Goal: Task Accomplishment & Management: Manage account settings

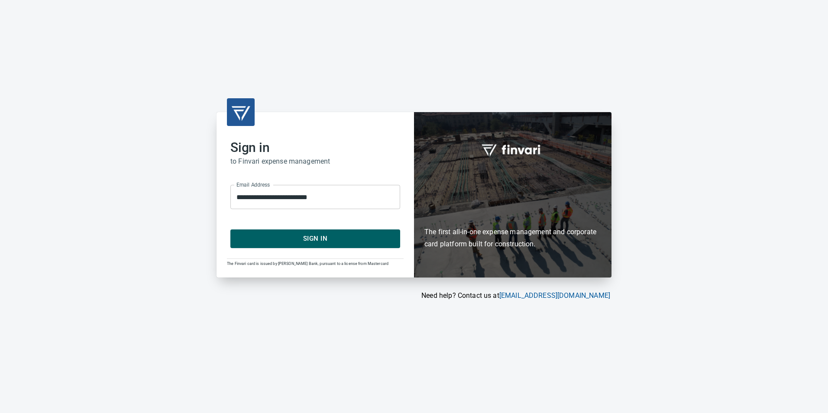
click at [316, 234] on span "Sign In" at bounding box center [315, 238] width 151 height 11
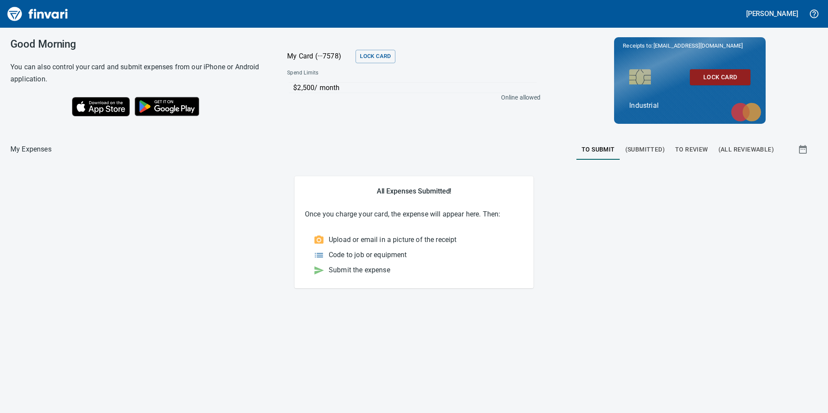
click at [674, 148] on button "To Review" at bounding box center [691, 149] width 43 height 21
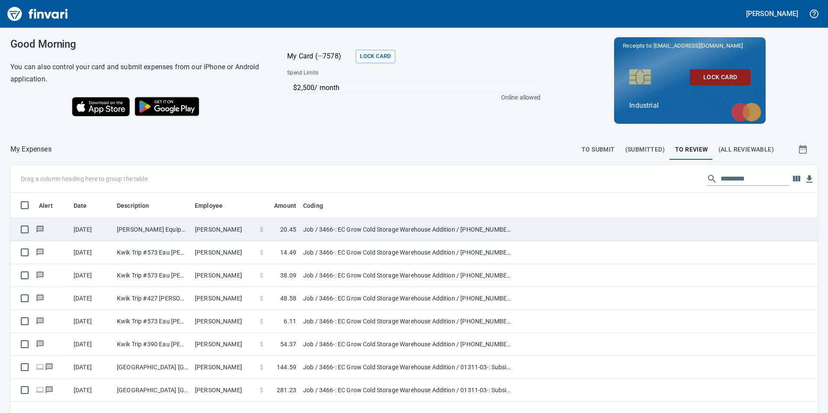
scroll to position [311, 794]
click at [292, 228] on span "20.45" at bounding box center [288, 229] width 16 height 9
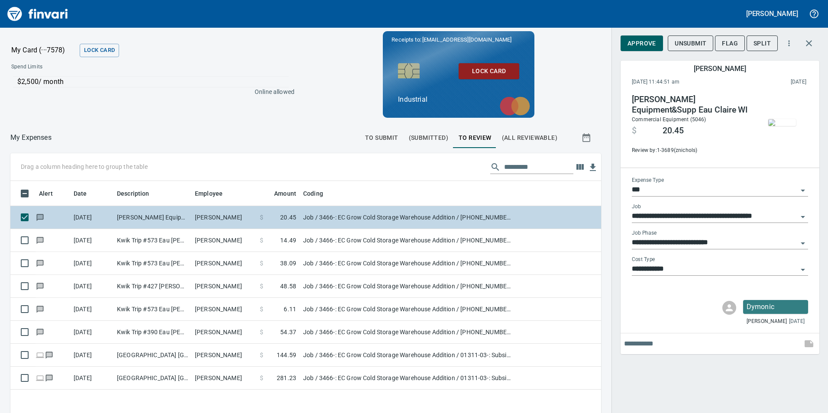
scroll to position [311, 577]
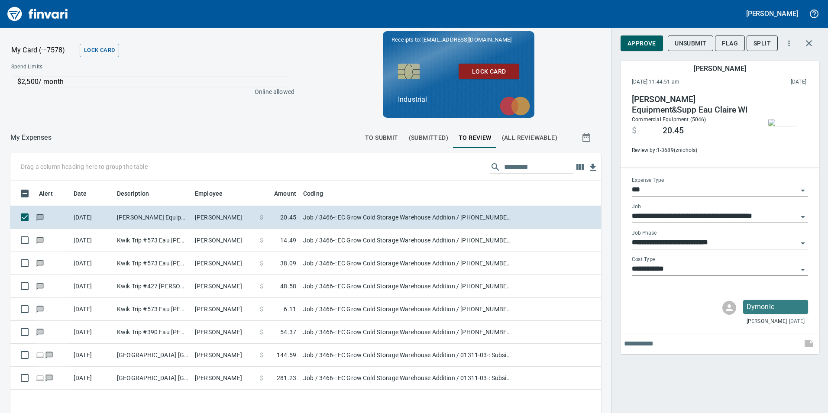
click at [771, 126] on img "button" at bounding box center [782, 122] width 28 height 7
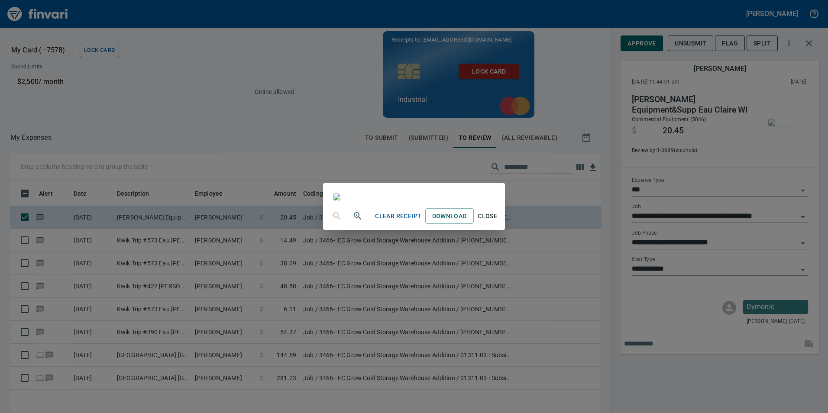
click at [501, 224] on button "Close" at bounding box center [488, 216] width 28 height 16
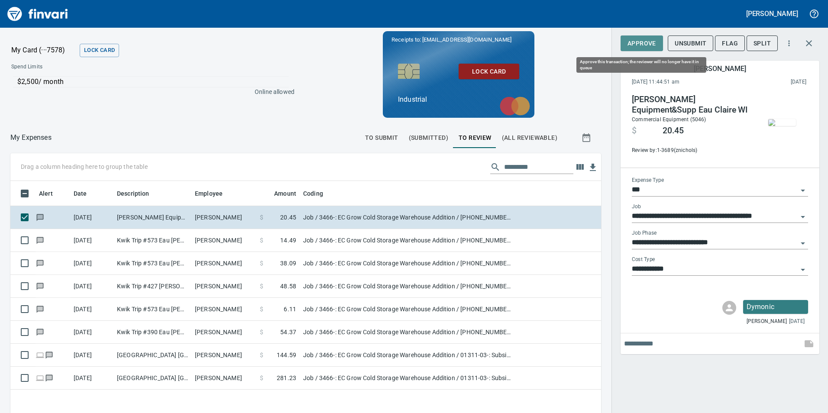
click at [639, 44] on span "Approve" at bounding box center [641, 43] width 29 height 11
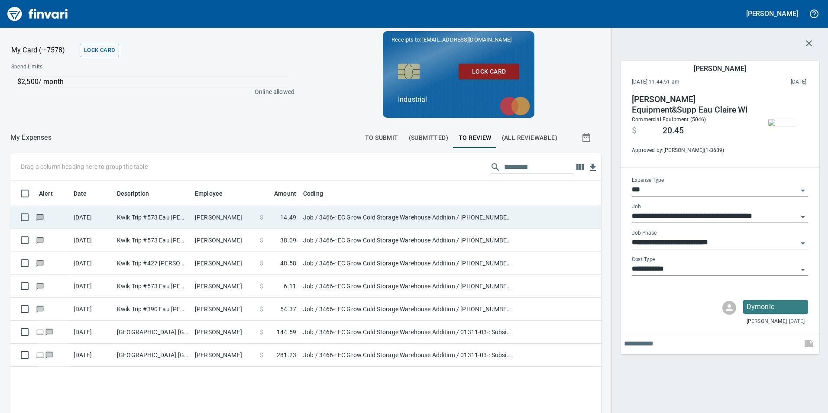
click at [252, 220] on td "[PERSON_NAME]" at bounding box center [223, 217] width 65 height 23
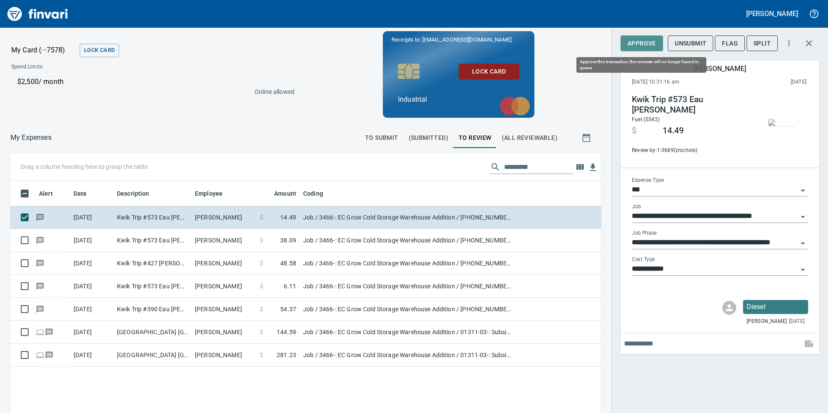
click at [650, 39] on span "Approve" at bounding box center [641, 43] width 29 height 11
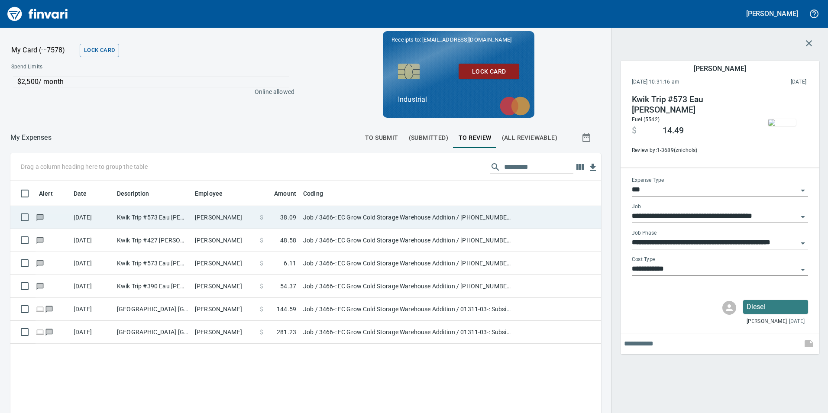
scroll to position [311, 577]
click at [209, 222] on td "[PERSON_NAME]" at bounding box center [223, 217] width 65 height 23
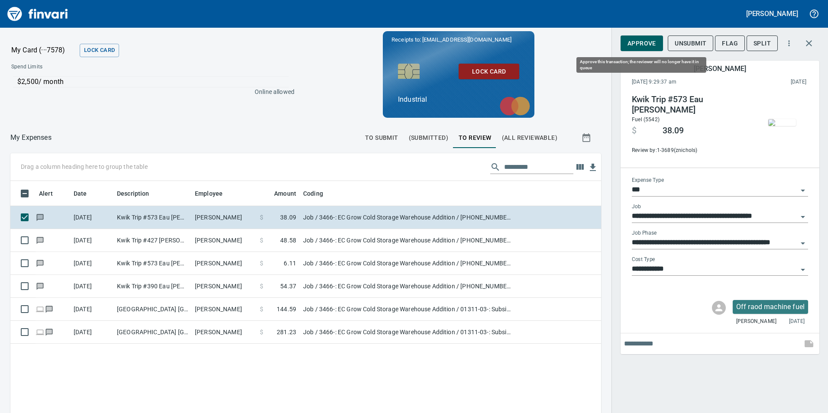
click at [636, 43] on span "Approve" at bounding box center [641, 43] width 29 height 11
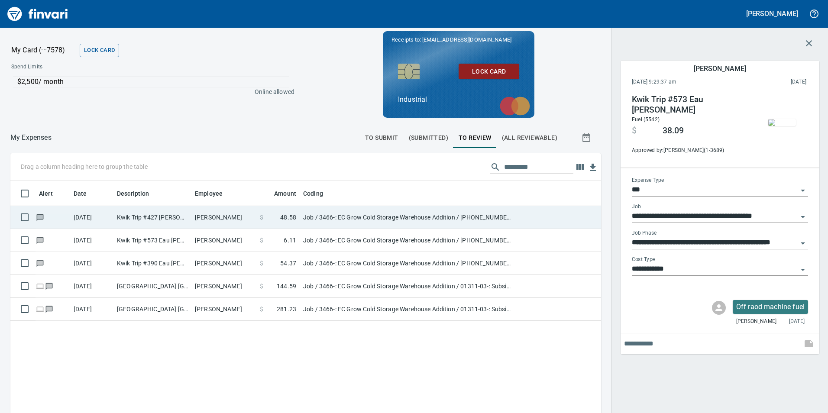
scroll to position [311, 577]
click at [221, 214] on td "[PERSON_NAME]" at bounding box center [223, 217] width 65 height 23
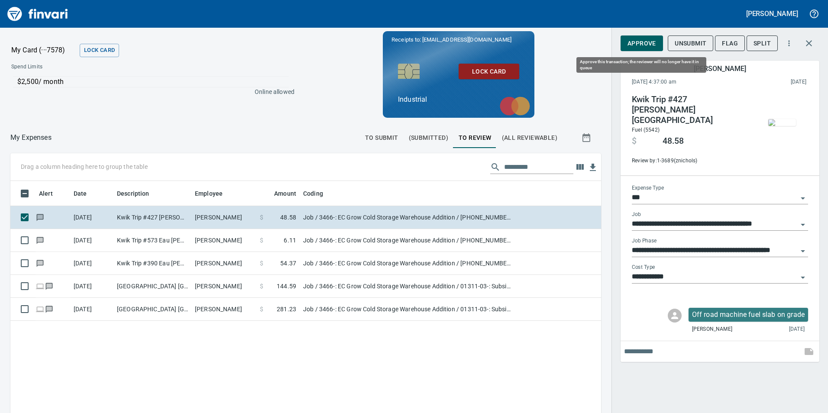
click at [646, 36] on button "Approve" at bounding box center [641, 43] width 42 height 16
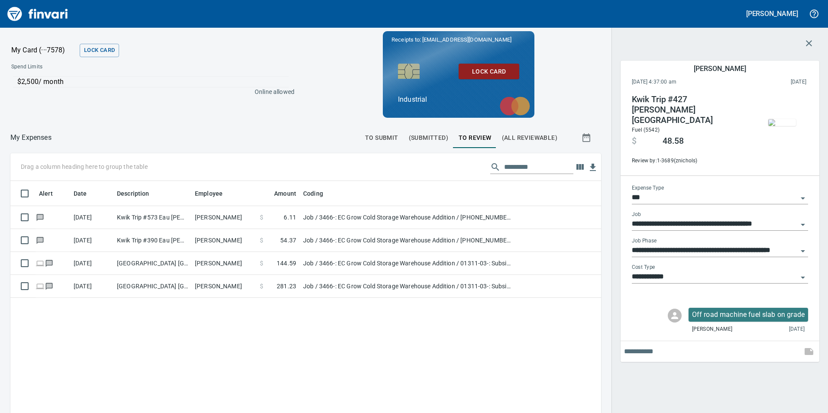
scroll to position [311, 577]
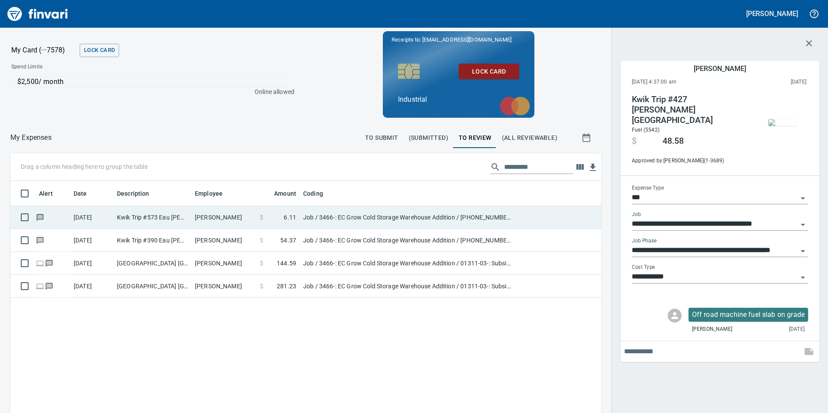
click at [227, 215] on td "[PERSON_NAME]" at bounding box center [223, 217] width 65 height 23
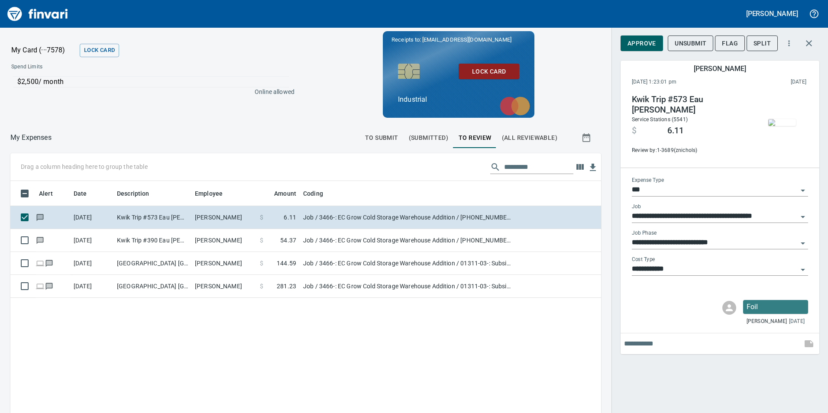
scroll to position [311, 577]
click at [647, 44] on span "Approve" at bounding box center [641, 43] width 29 height 11
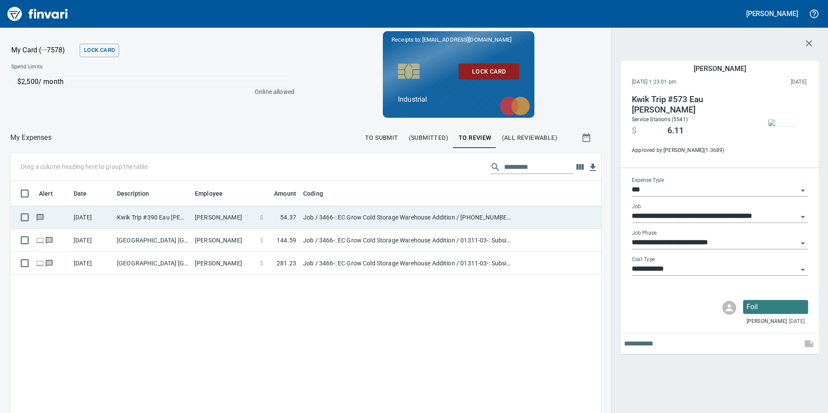
click at [253, 210] on td "[PERSON_NAME]" at bounding box center [223, 217] width 65 height 23
type input "**********"
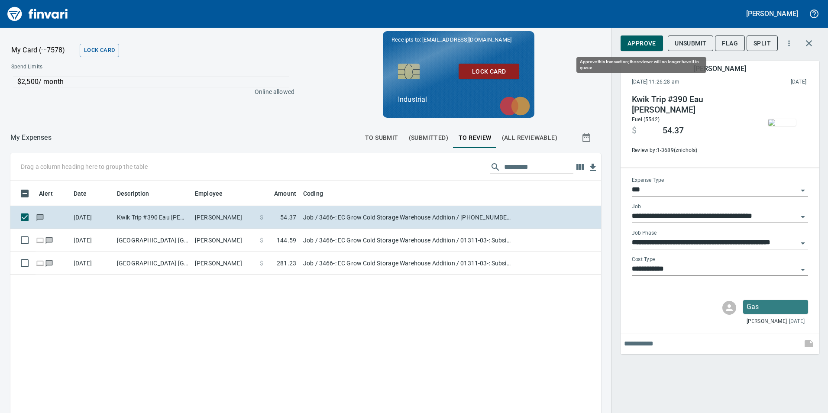
click at [645, 49] on button "Approve" at bounding box center [641, 43] width 42 height 16
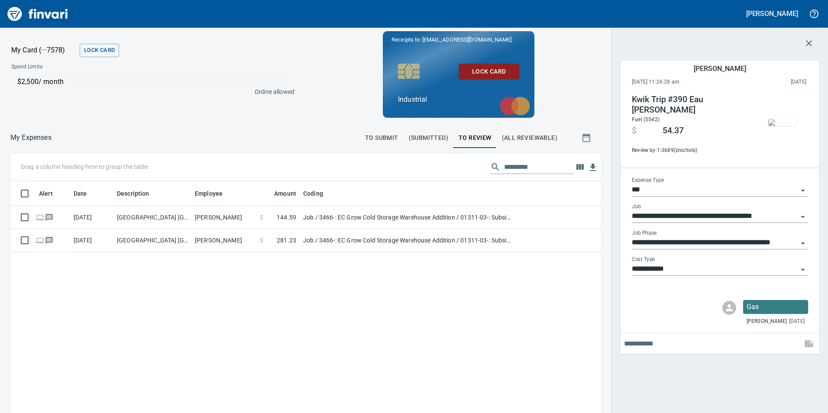
scroll to position [311, 577]
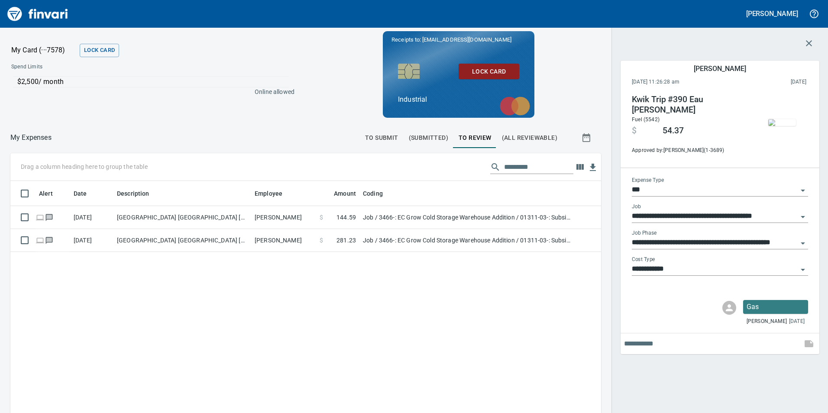
drag, startPoint x: 190, startPoint y: 194, endPoint x: 250, endPoint y: 196, distance: 59.8
click at [250, 196] on body "**********" at bounding box center [414, 206] width 828 height 413
